Goal: Transaction & Acquisition: Purchase product/service

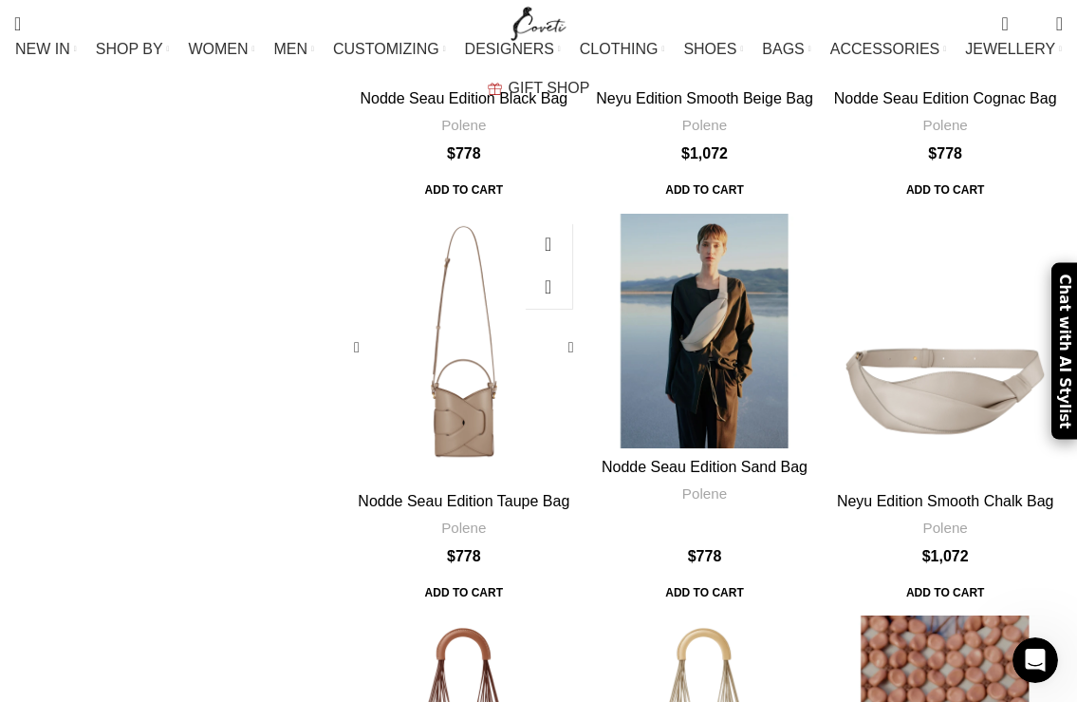
scroll to position [1080, 0]
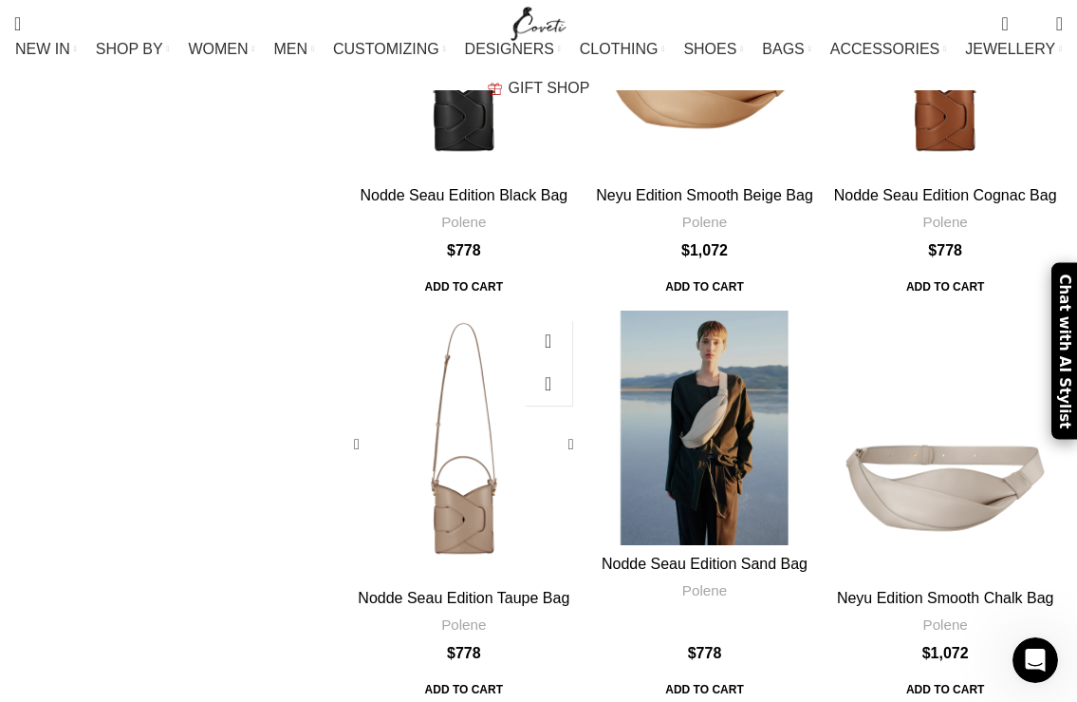
click at [476, 310] on div "Nodde Seau Edition Taupe Bag" at bounding box center [493, 444] width 59 height 269
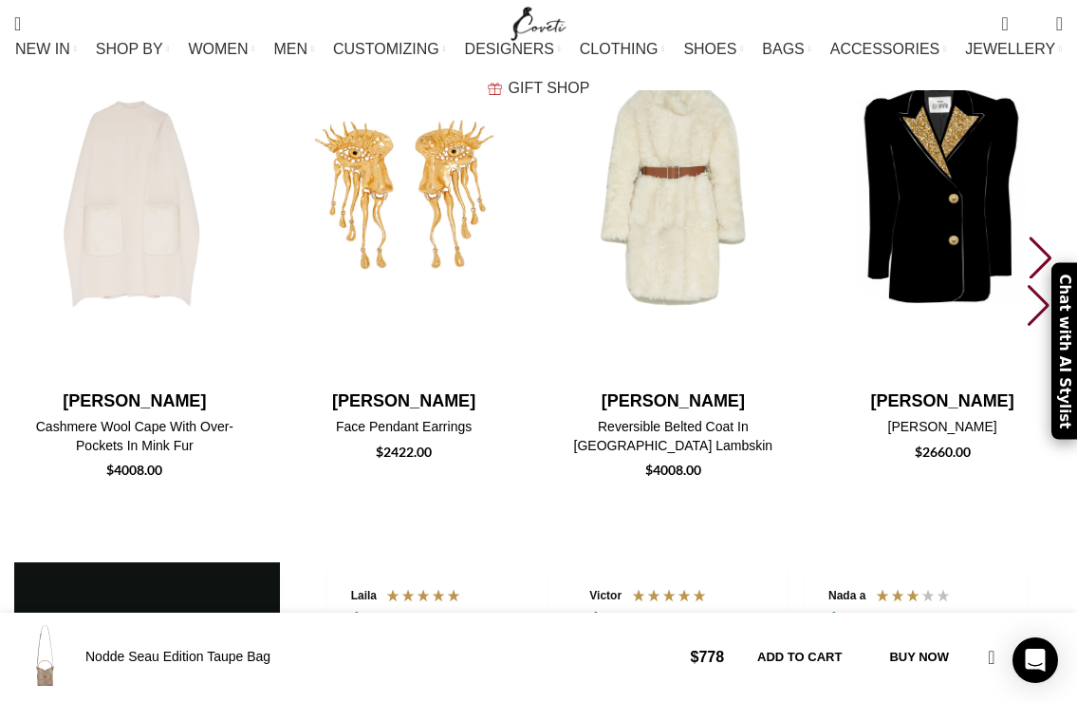
scroll to position [5035, 0]
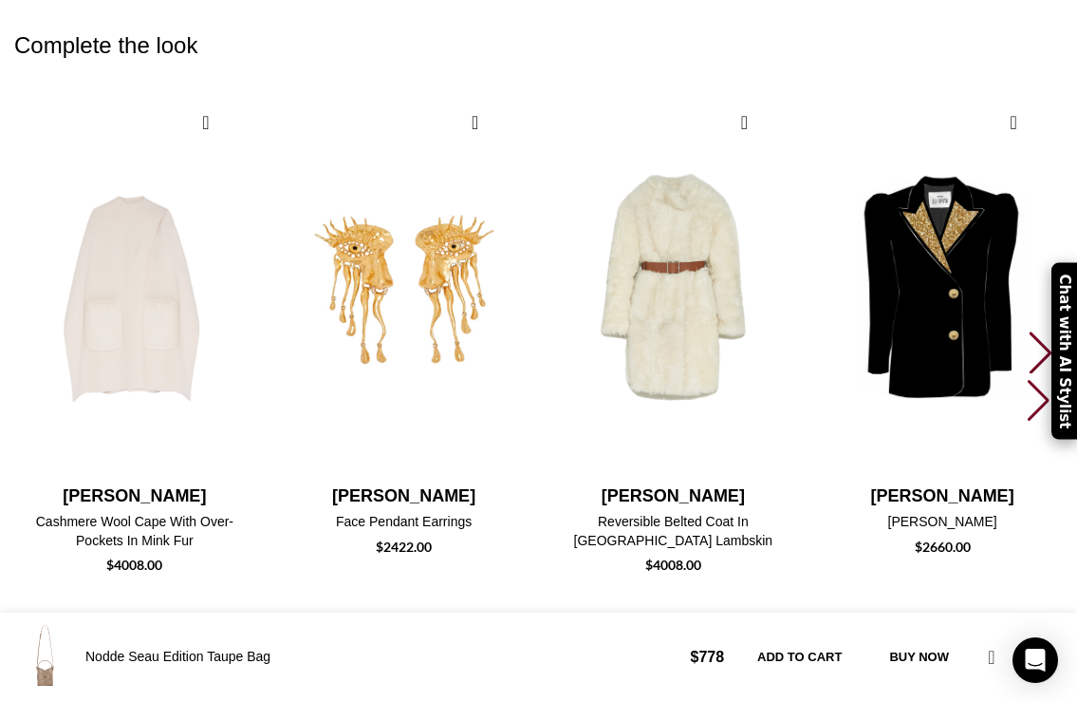
scroll to position [6706, 0]
